Goal: Transaction & Acquisition: Obtain resource

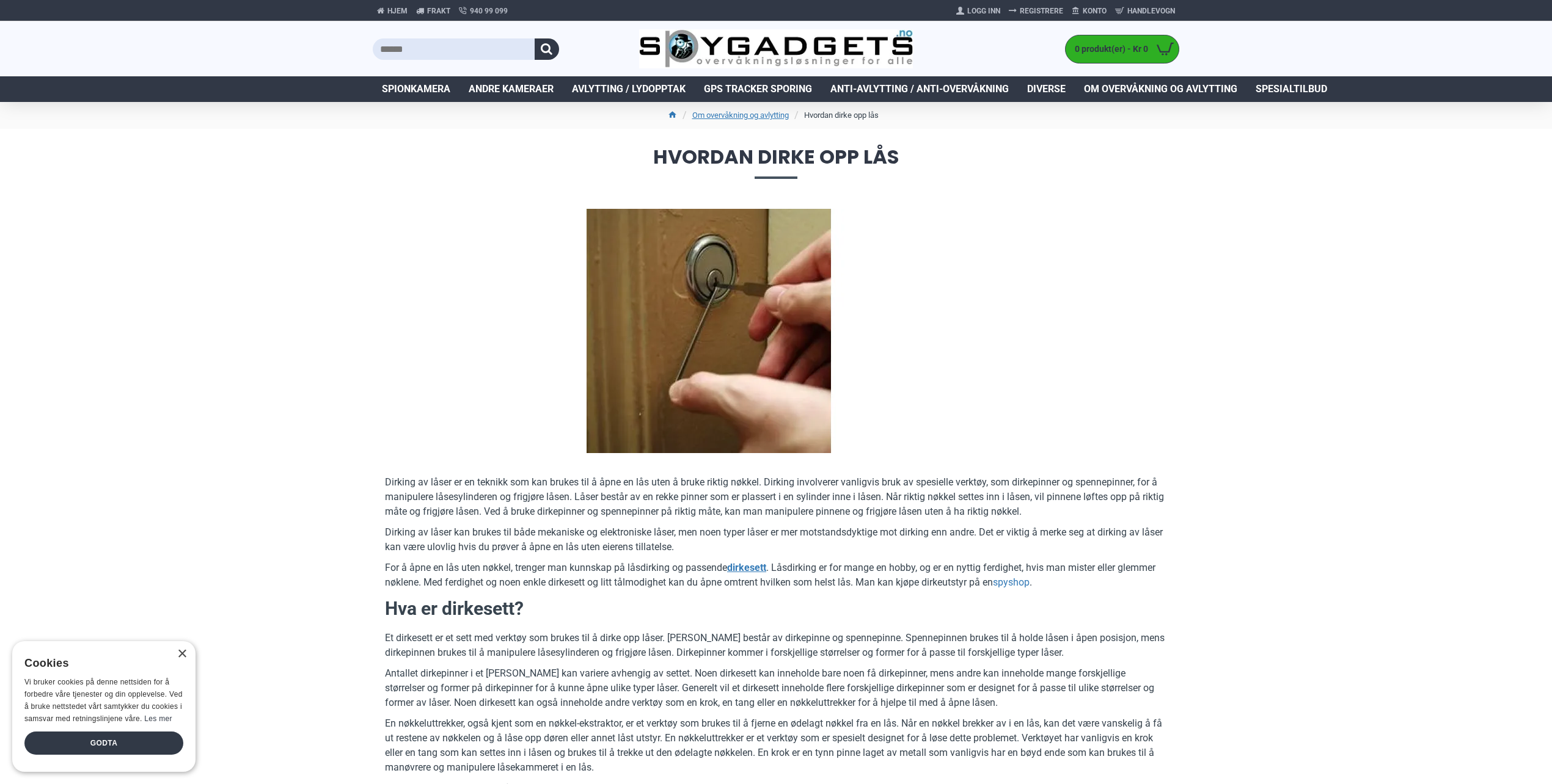
click at [424, 50] on input "text" at bounding box center [453, 49] width 162 height 21
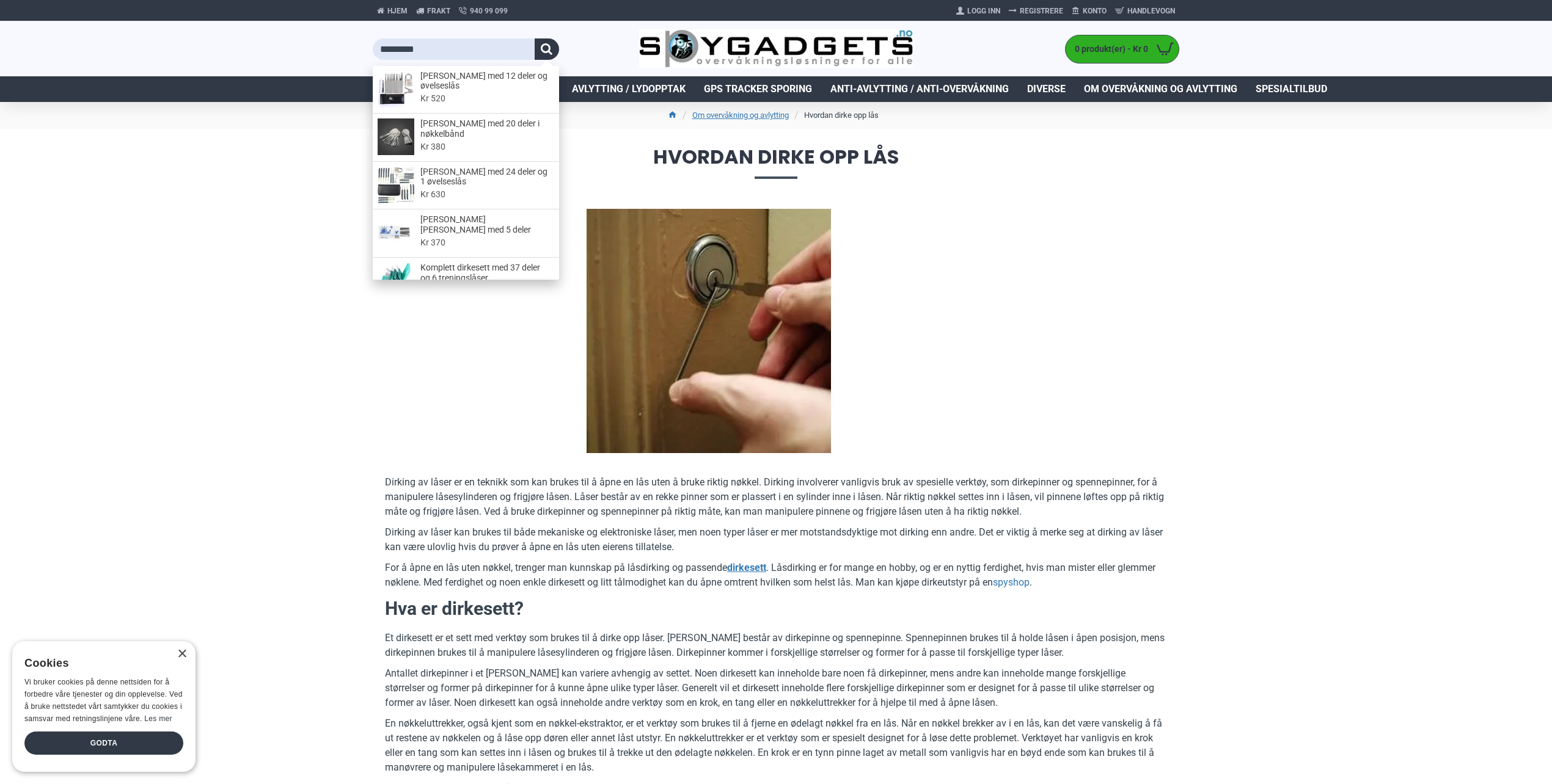
type input "*********"
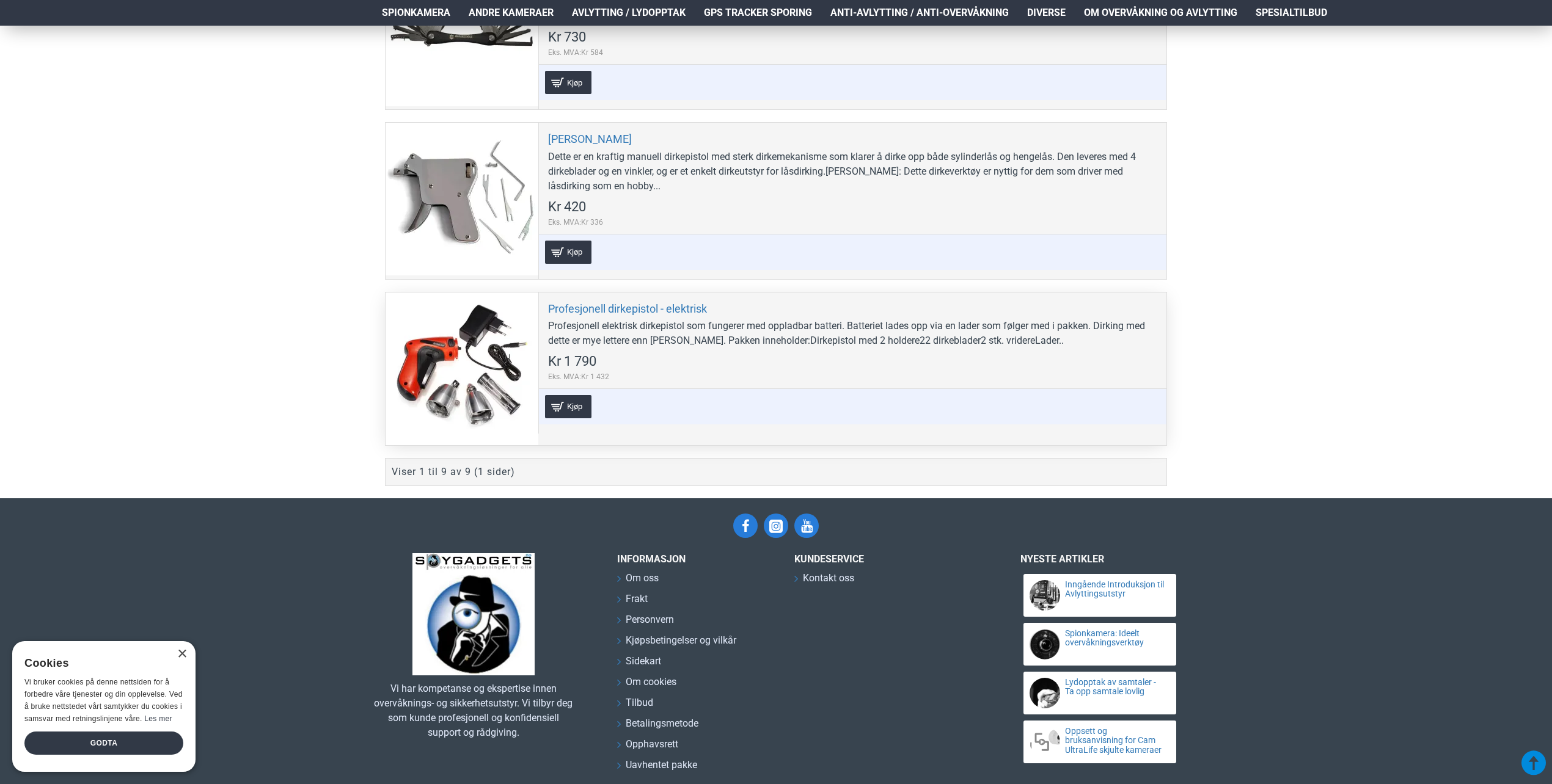
scroll to position [1526, 0]
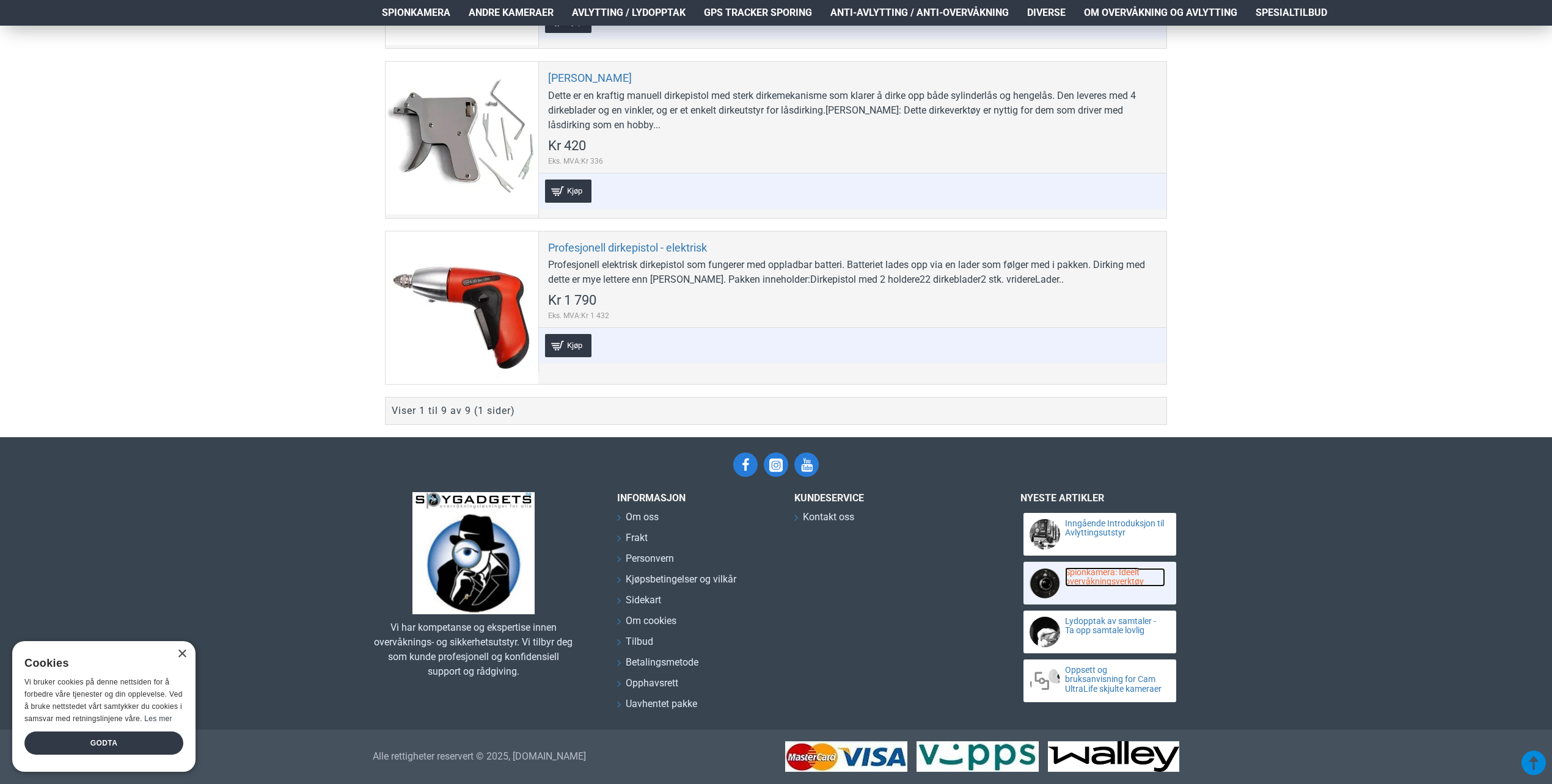
click at [1094, 574] on link "Spionkamera: Ideelt overvåkningsverktøy" at bounding box center [1114, 577] width 100 height 19
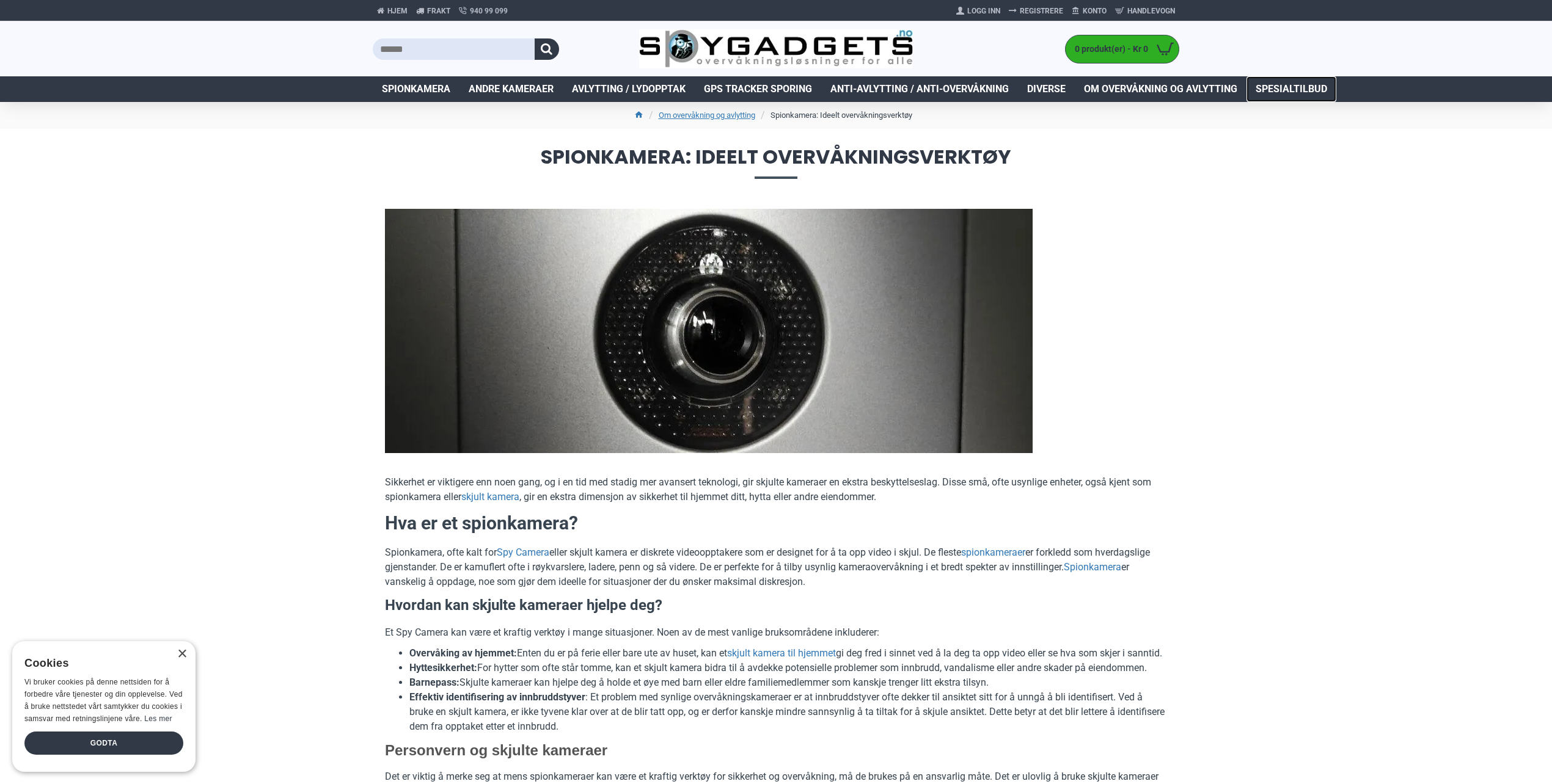
click at [1285, 85] on span "Spesialtilbud" at bounding box center [1291, 89] width 72 height 15
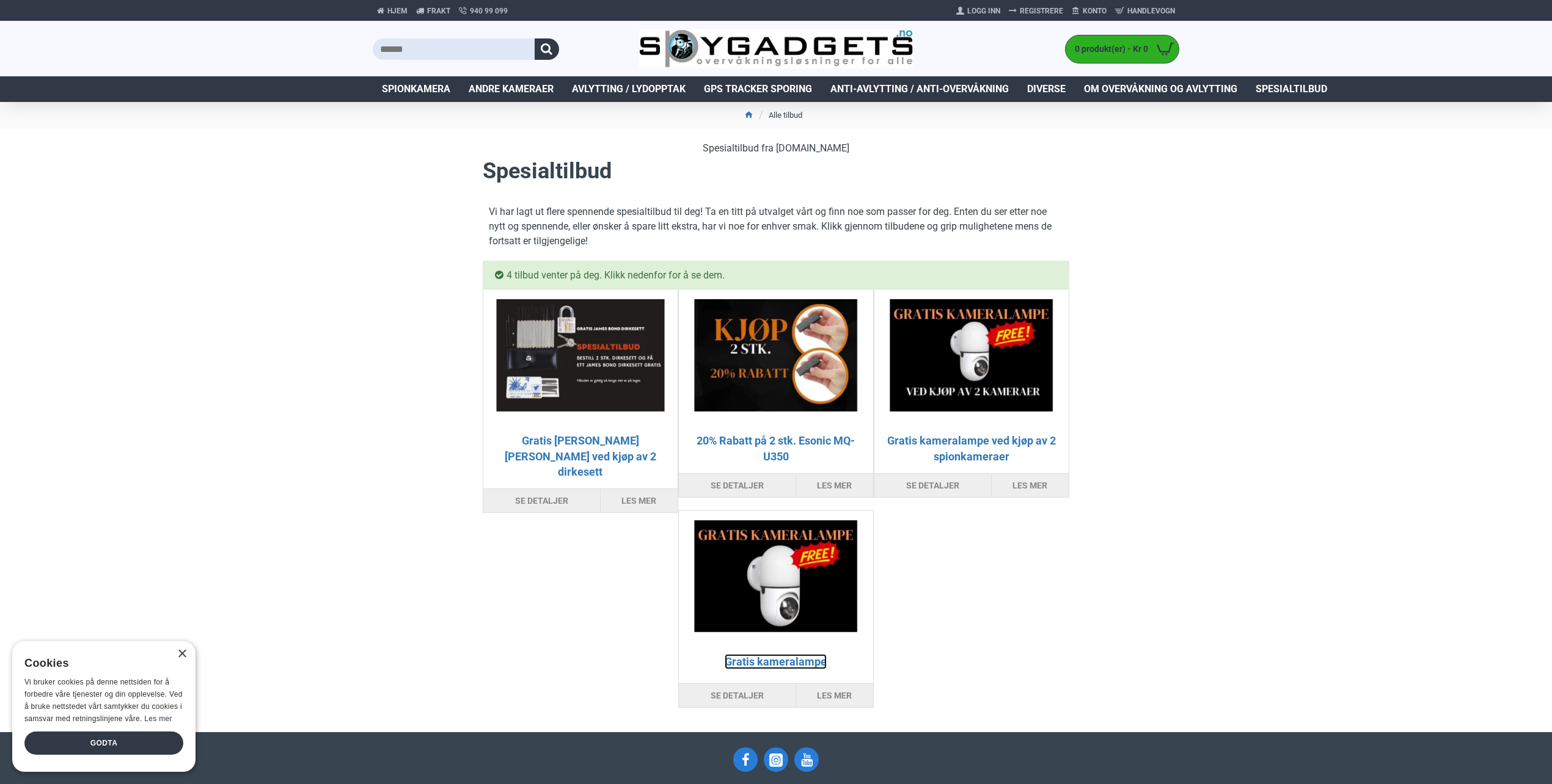
click at [725, 658] on link "Gratis kameralampe" at bounding box center [776, 661] width 102 height 15
